Goal: Find specific page/section: Find specific page/section

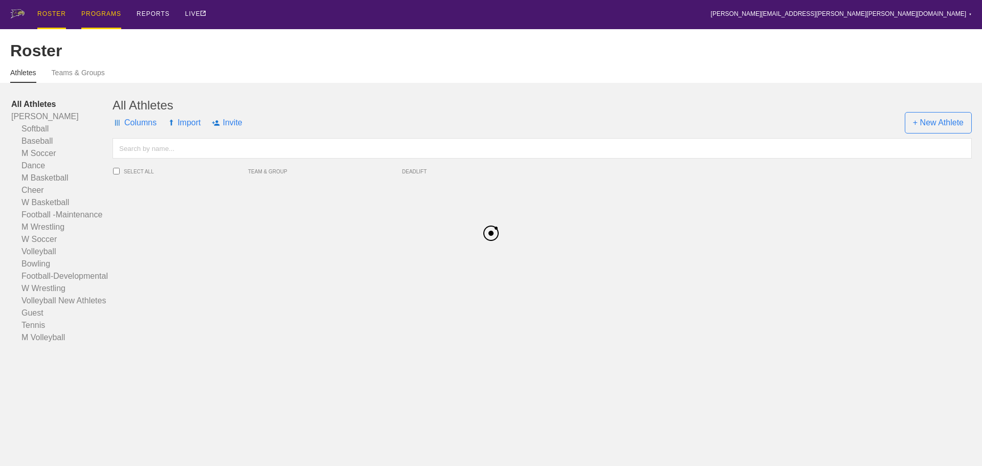
click at [102, 14] on div "PROGRAMS" at bounding box center [101, 14] width 40 height 29
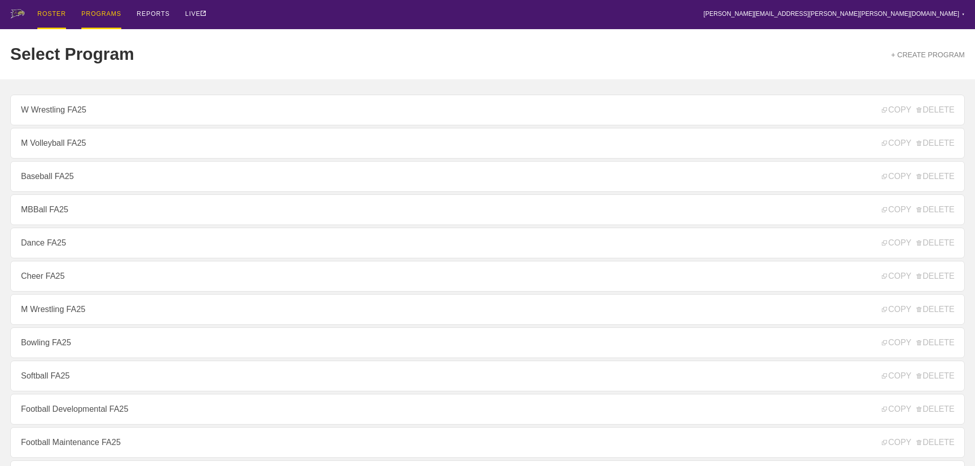
click at [49, 14] on div "ROSTER" at bounding box center [51, 14] width 29 height 29
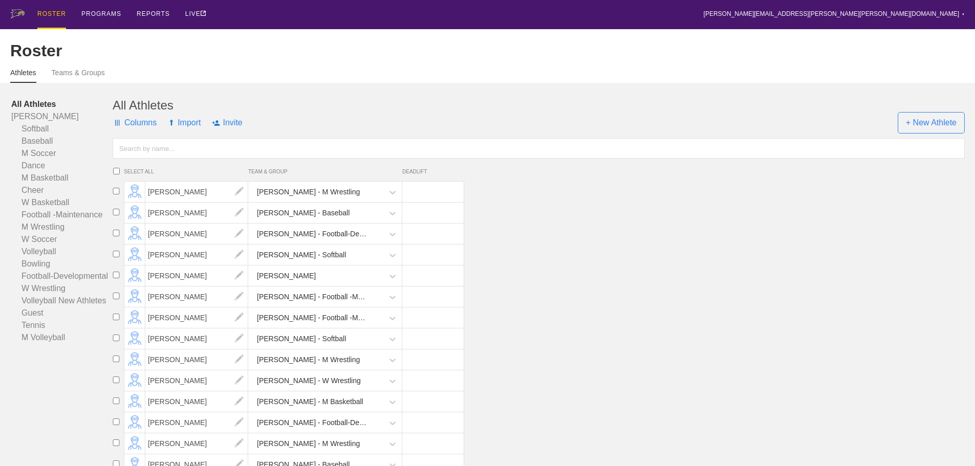
click at [167, 151] on input "text" at bounding box center [539, 148] width 852 height 20
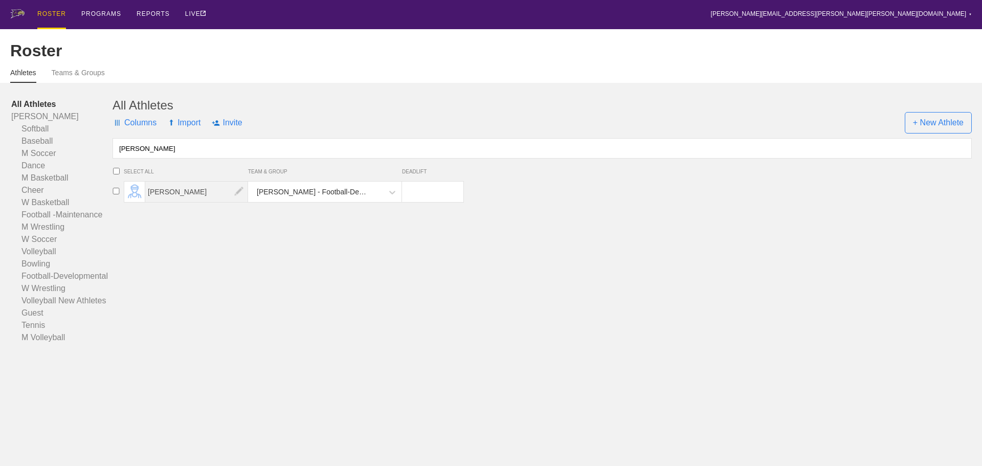
type input "[PERSON_NAME]"
click at [195, 202] on span "[PERSON_NAME]" at bounding box center [196, 192] width 103 height 20
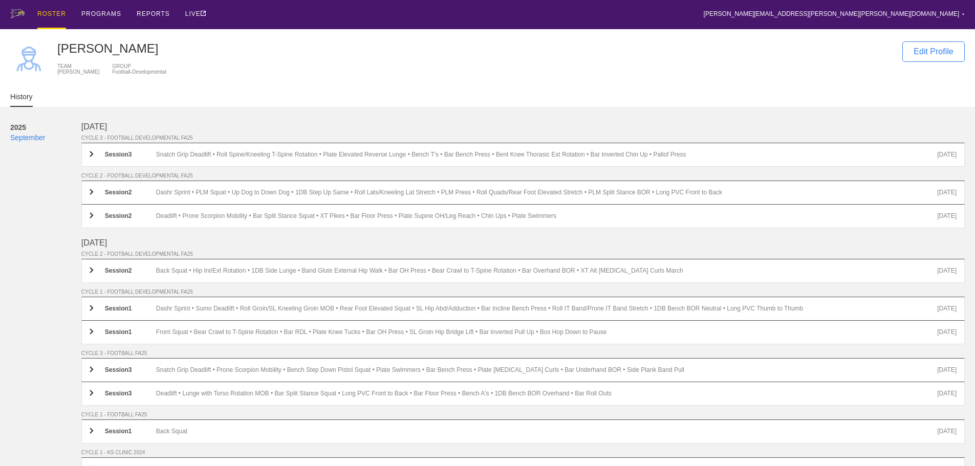
scroll to position [14, 0]
